Goal: Find specific page/section: Find specific page/section

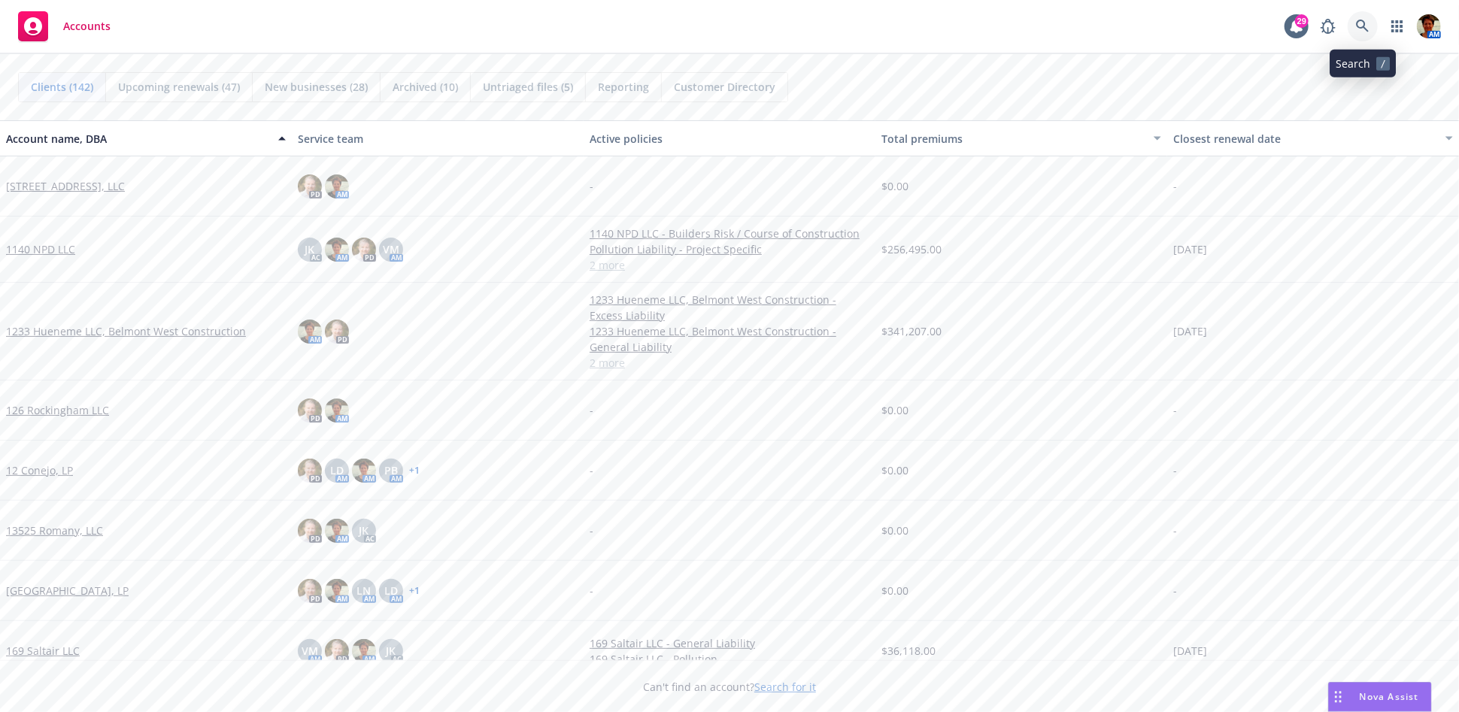
click at [1313, 23] on icon at bounding box center [1363, 27] width 14 height 14
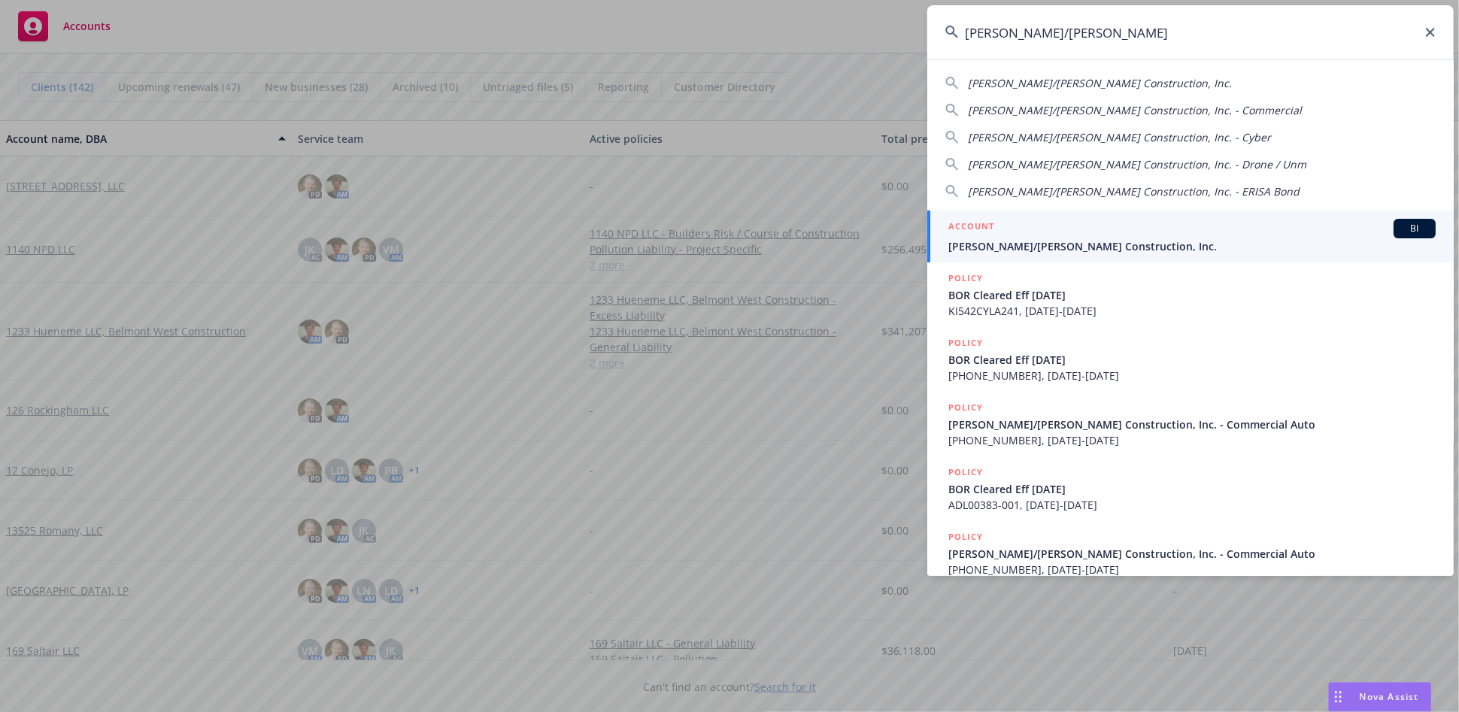
type input "[PERSON_NAME]/[PERSON_NAME]"
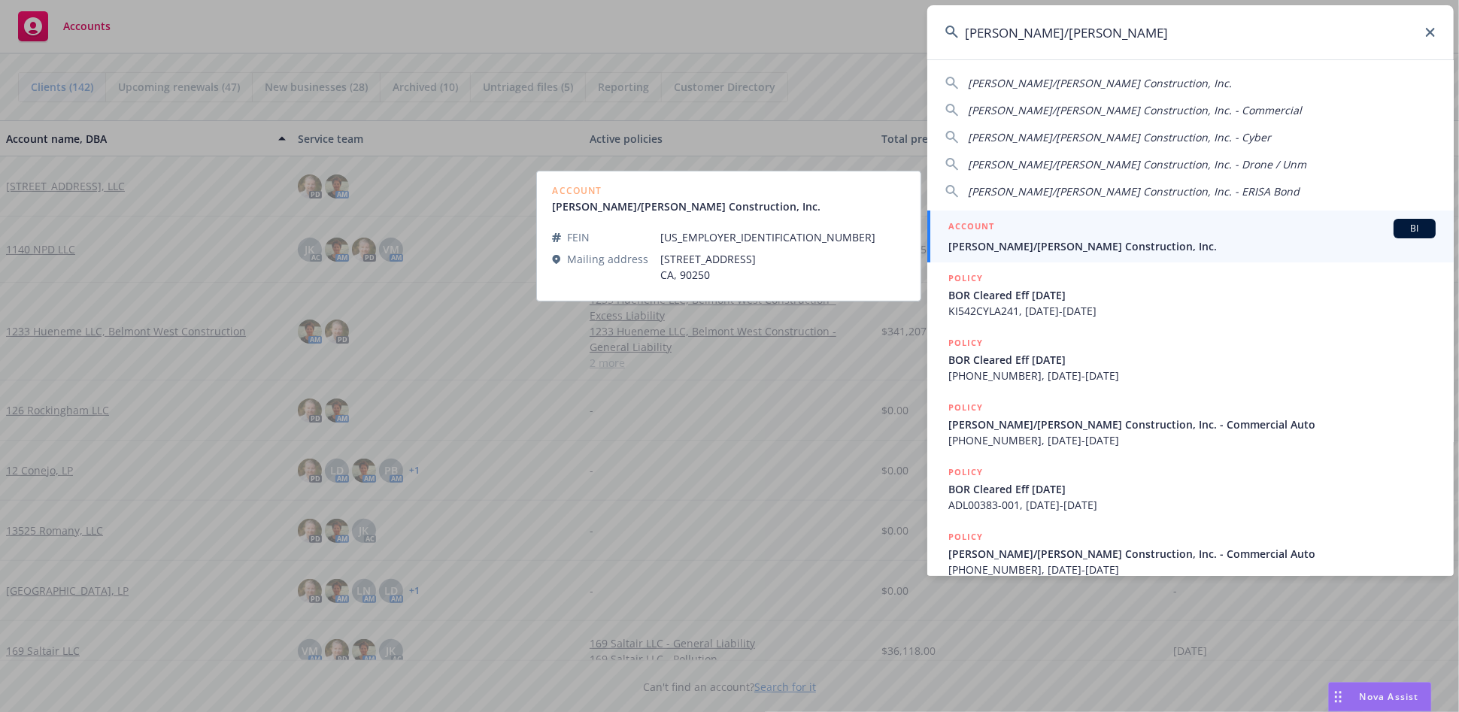
click at [1079, 242] on span "[PERSON_NAME]/[PERSON_NAME] Construction, Inc." at bounding box center [1192, 246] width 487 height 16
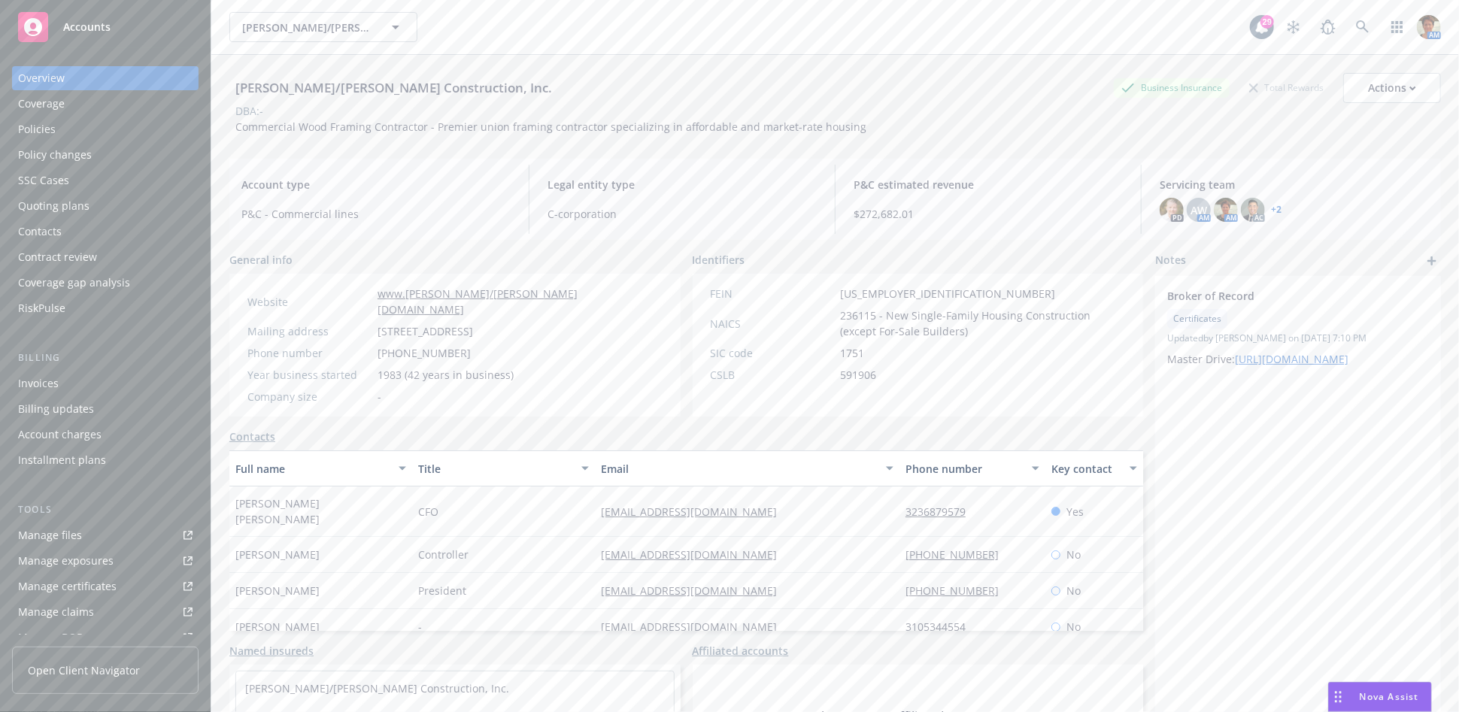
click at [99, 123] on div "Policies" at bounding box center [105, 129] width 175 height 24
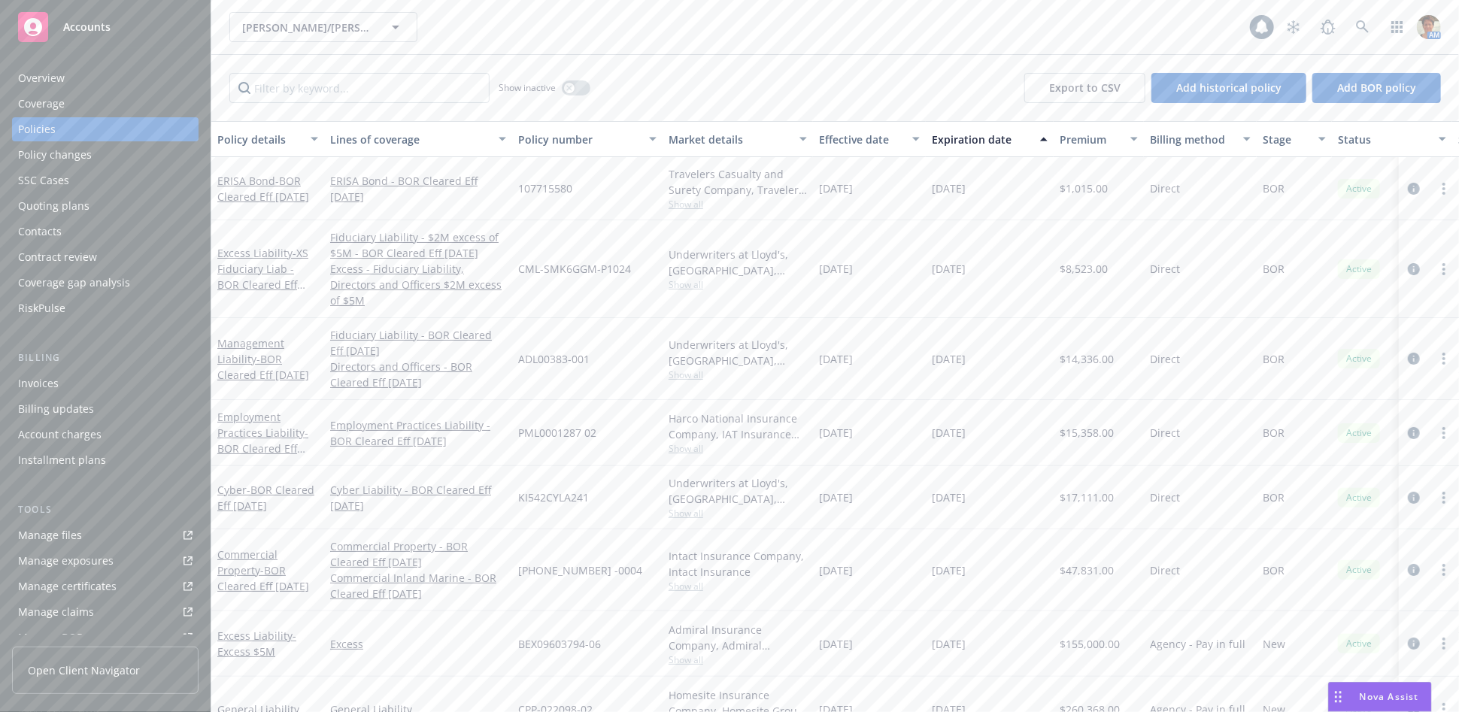
click at [87, 545] on link "Manage files" at bounding box center [105, 536] width 187 height 24
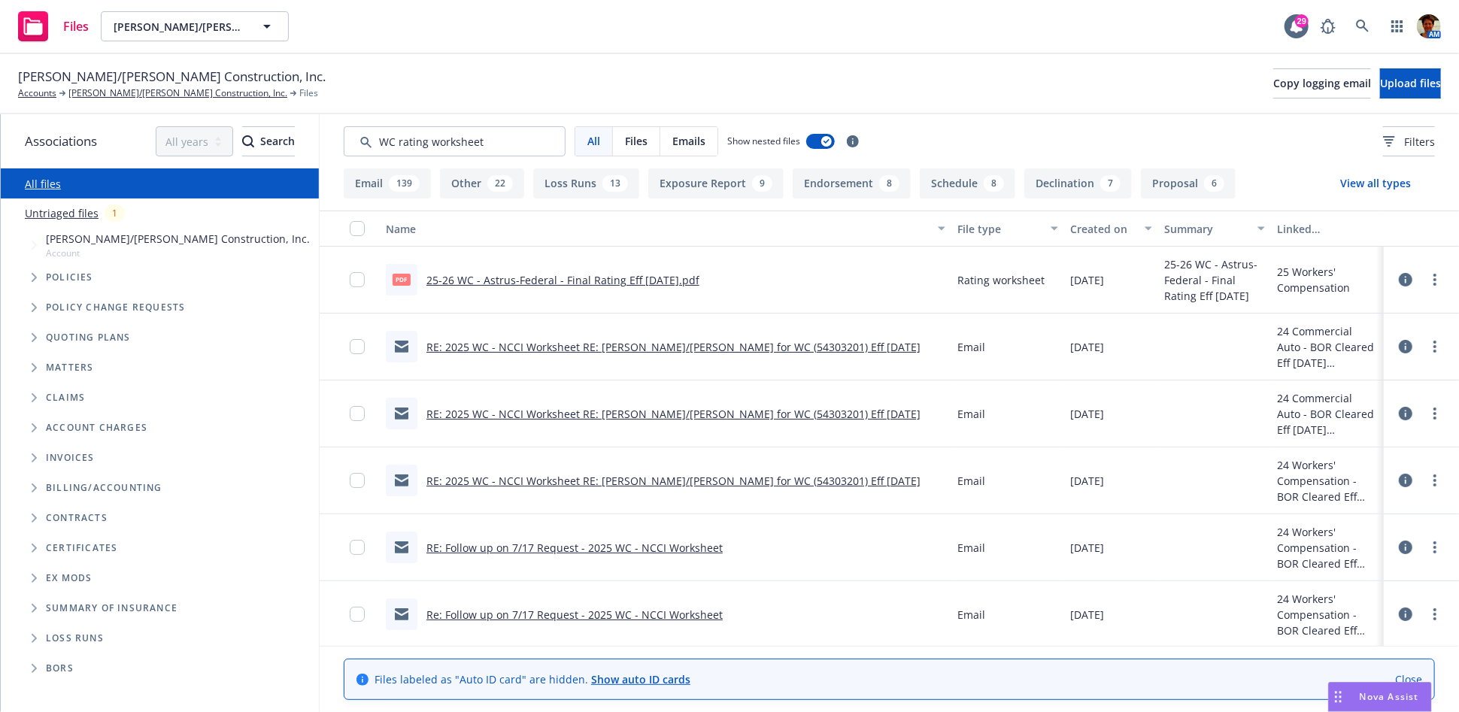
type input "WC rating worksheet"
click at [607, 284] on link "25-26 WC - Astrus-Federal - Final Rating Eff 08-01-2025.pdf" at bounding box center [563, 280] width 273 height 14
